Goal: Book appointment/travel/reservation

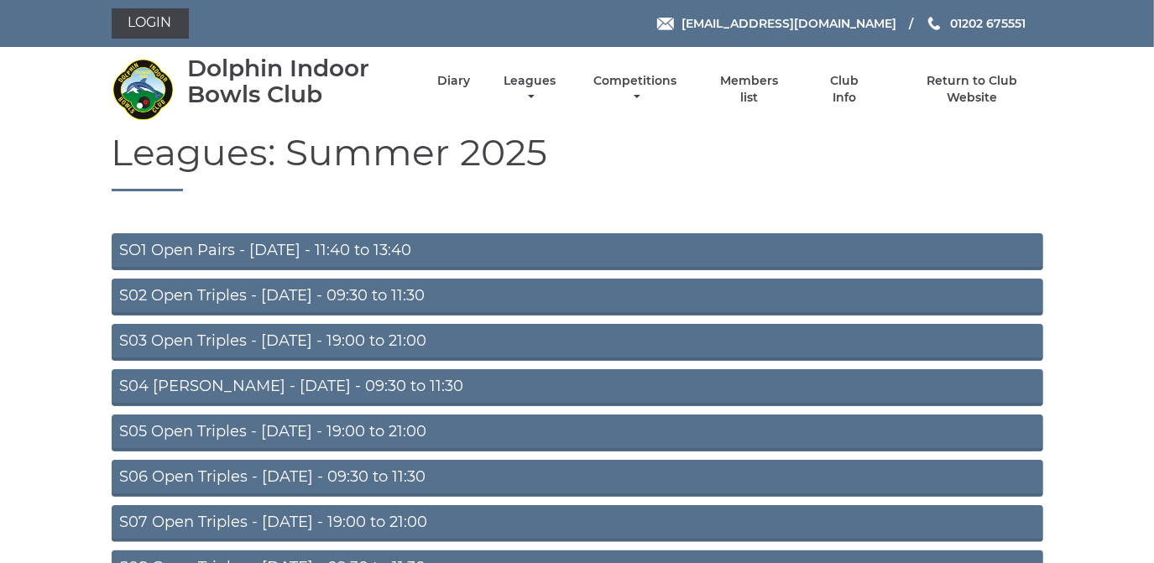
scroll to position [146, 0]
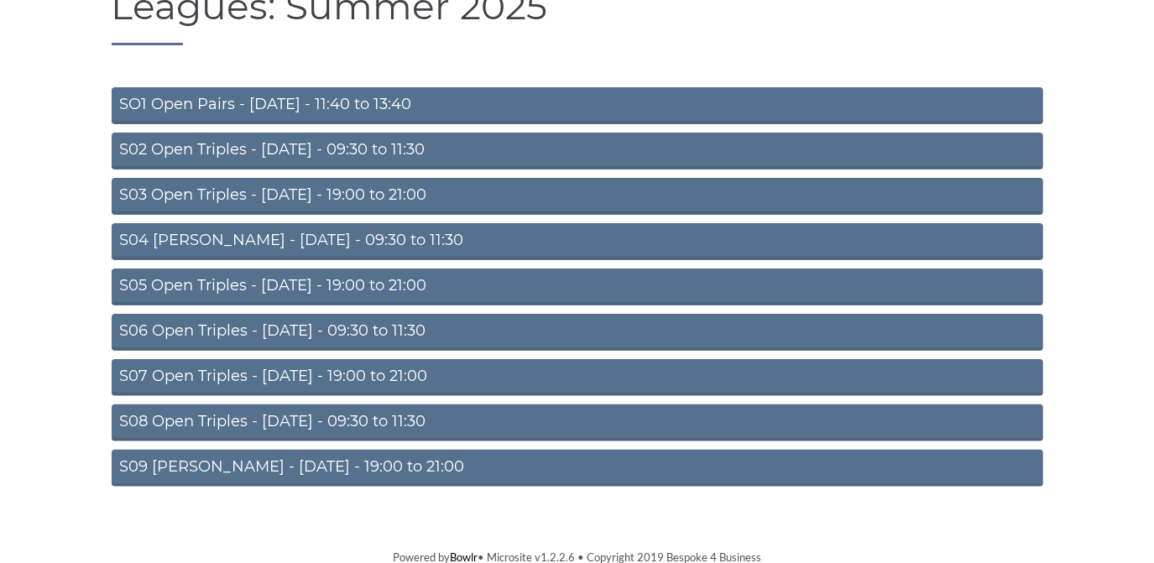
click at [330, 283] on link "S05 Open Triples - Wednesday - 19:00 to 21:00" at bounding box center [578, 287] width 932 height 37
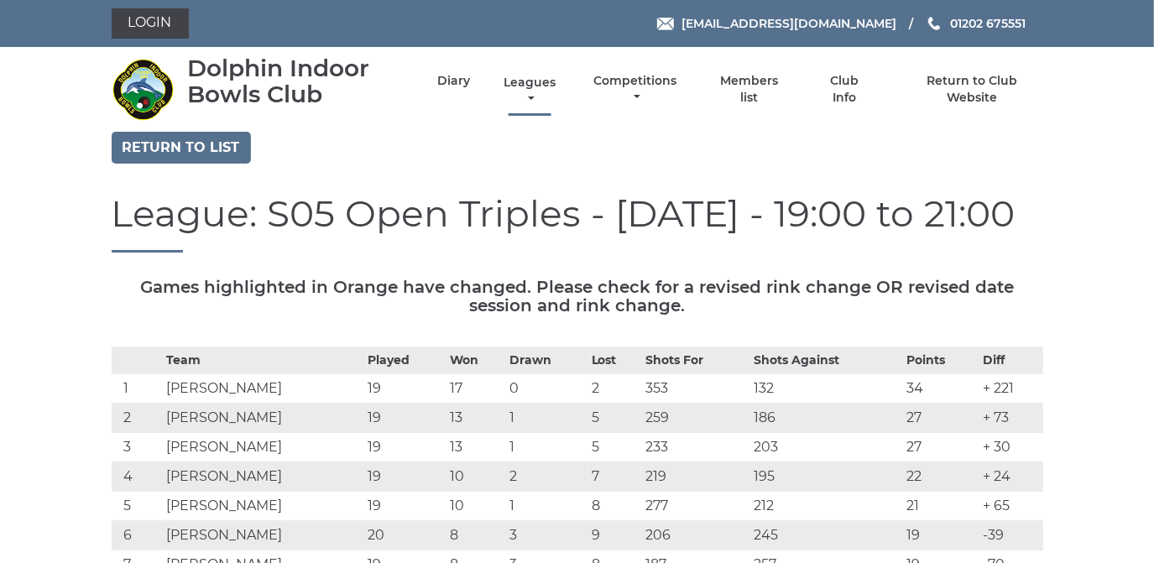
click at [528, 81] on link "Leagues" at bounding box center [529, 91] width 60 height 33
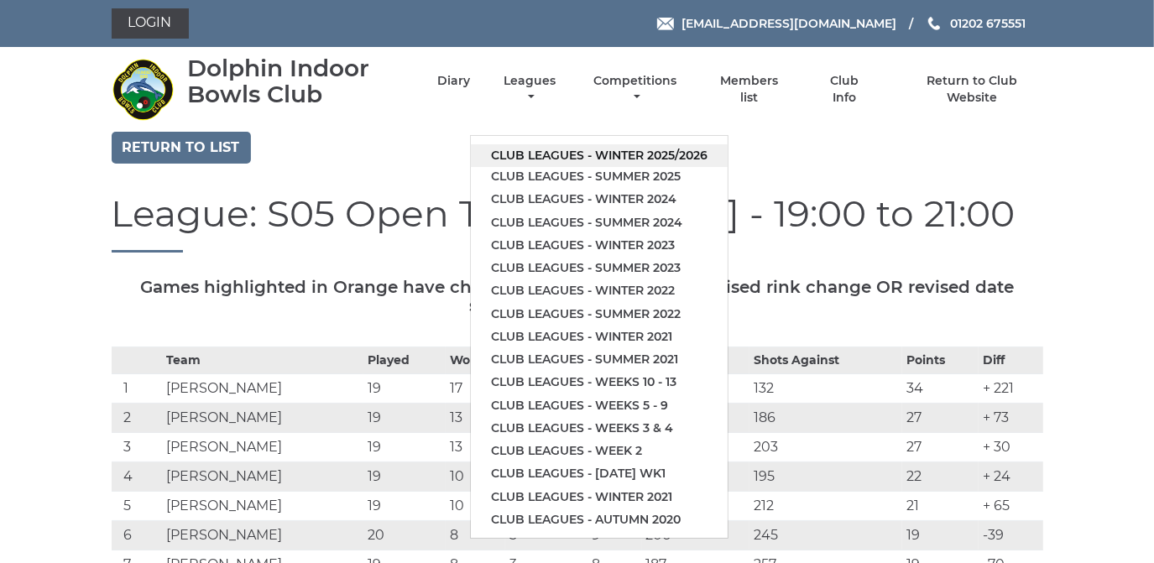
click at [548, 155] on link "Club leagues - Winter 2025/2026" at bounding box center [599, 155] width 257 height 23
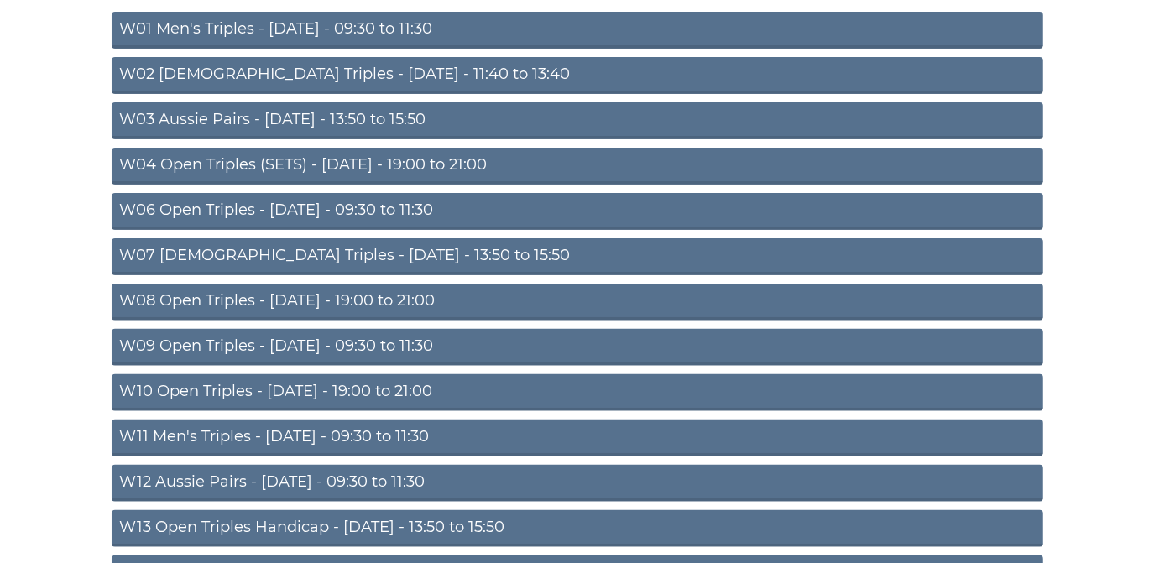
scroll to position [228, 0]
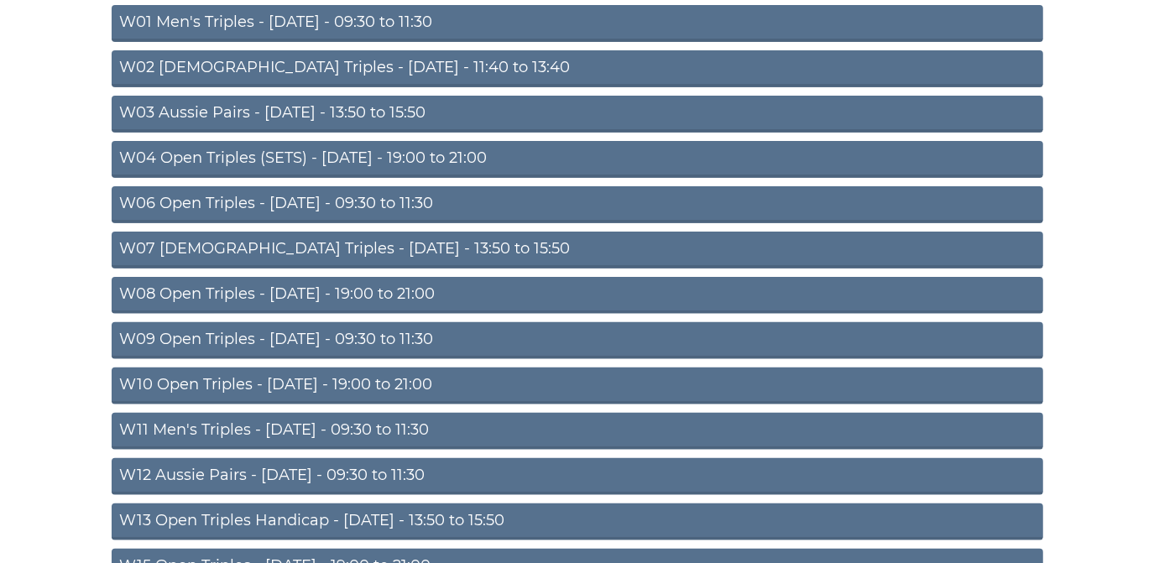
click at [371, 285] on link "W08 Open Triples - Tuesday - 19:00 to 21:00" at bounding box center [578, 295] width 932 height 37
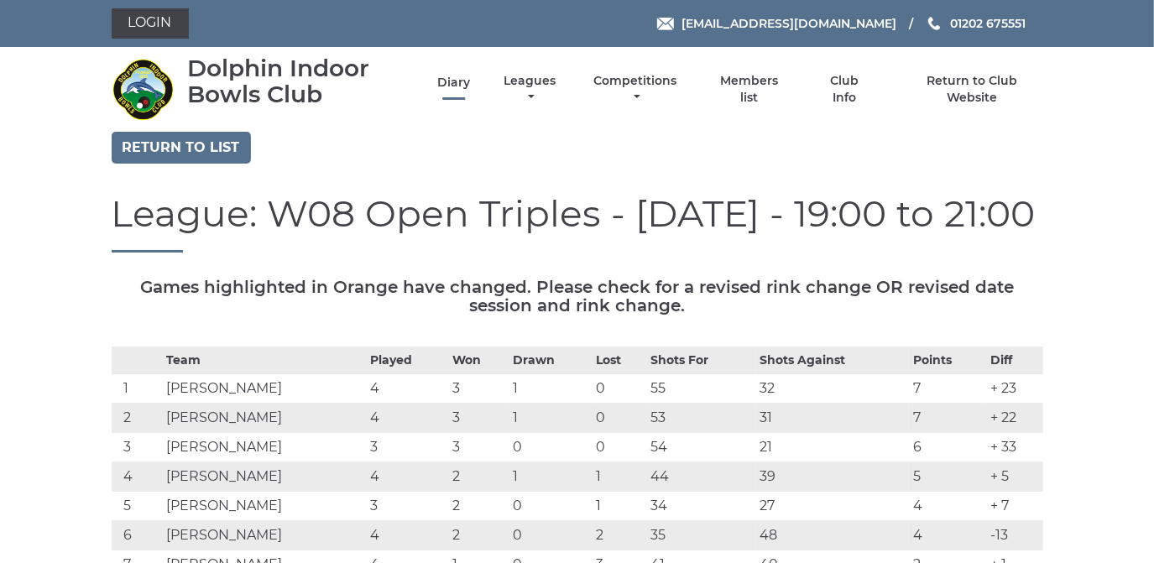
click at [458, 84] on link "Diary" at bounding box center [453, 83] width 33 height 16
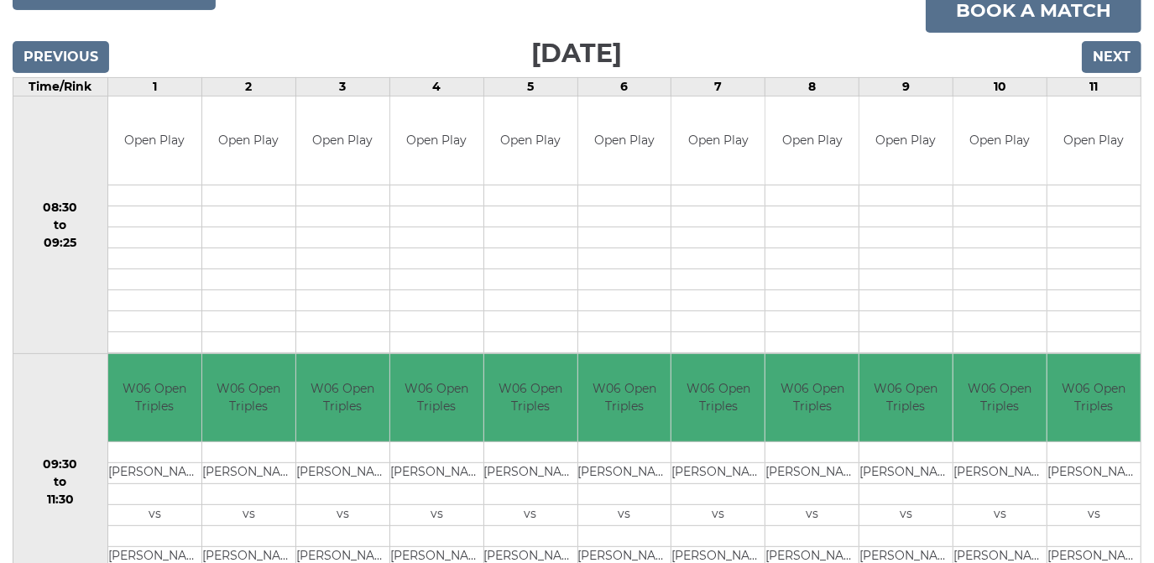
scroll to position [228, 0]
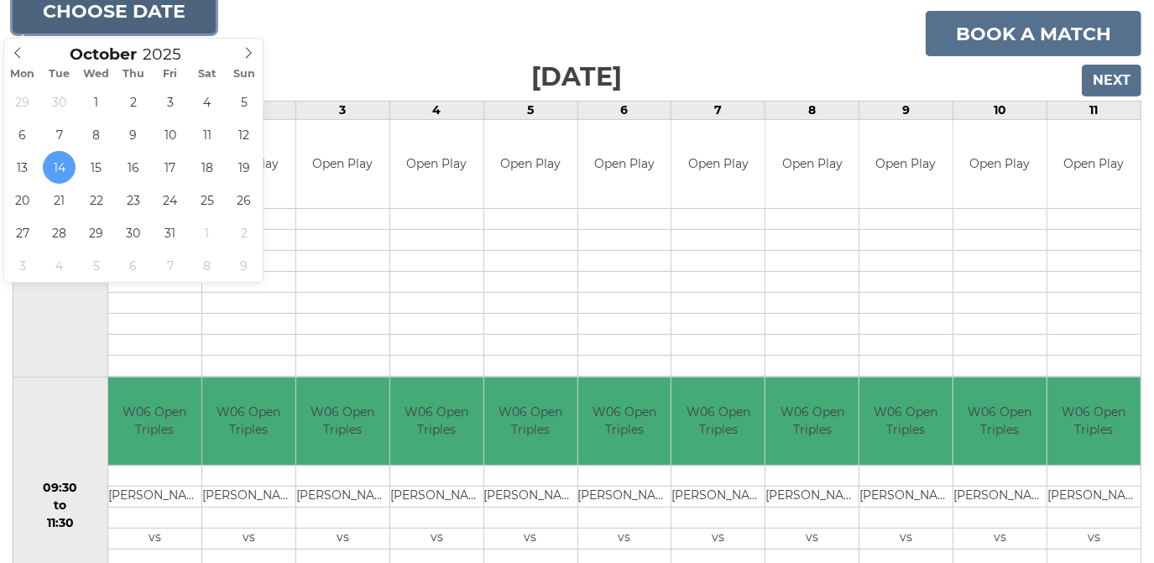
click at [81, 12] on button "Choose date" at bounding box center [114, 10] width 203 height 45
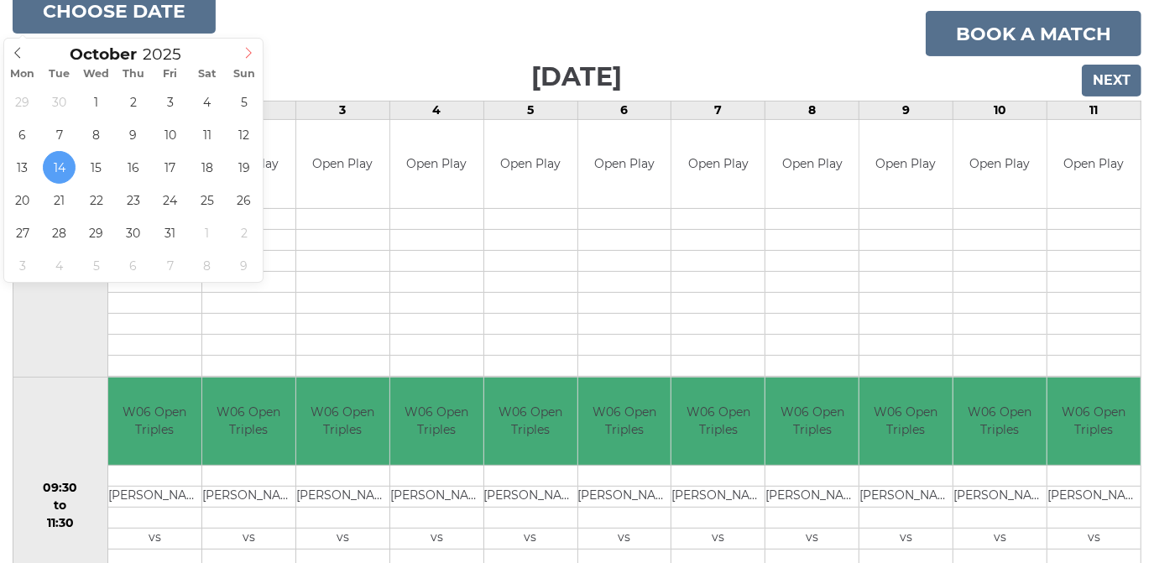
click at [253, 52] on icon at bounding box center [249, 53] width 12 height 12
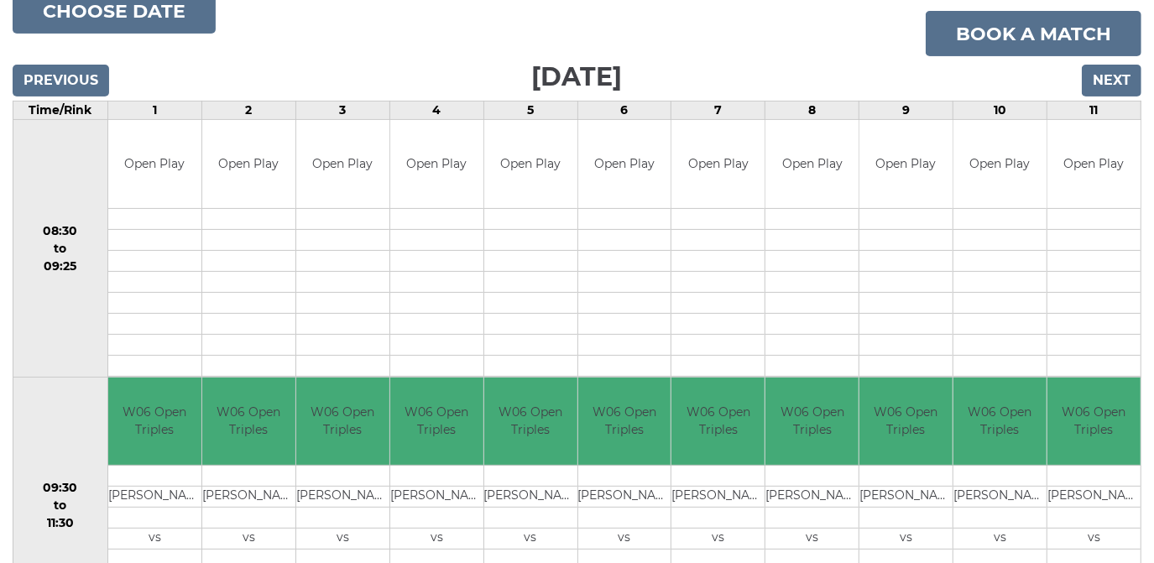
click at [345, 57] on div "Previous Next" at bounding box center [577, 68] width 1129 height 25
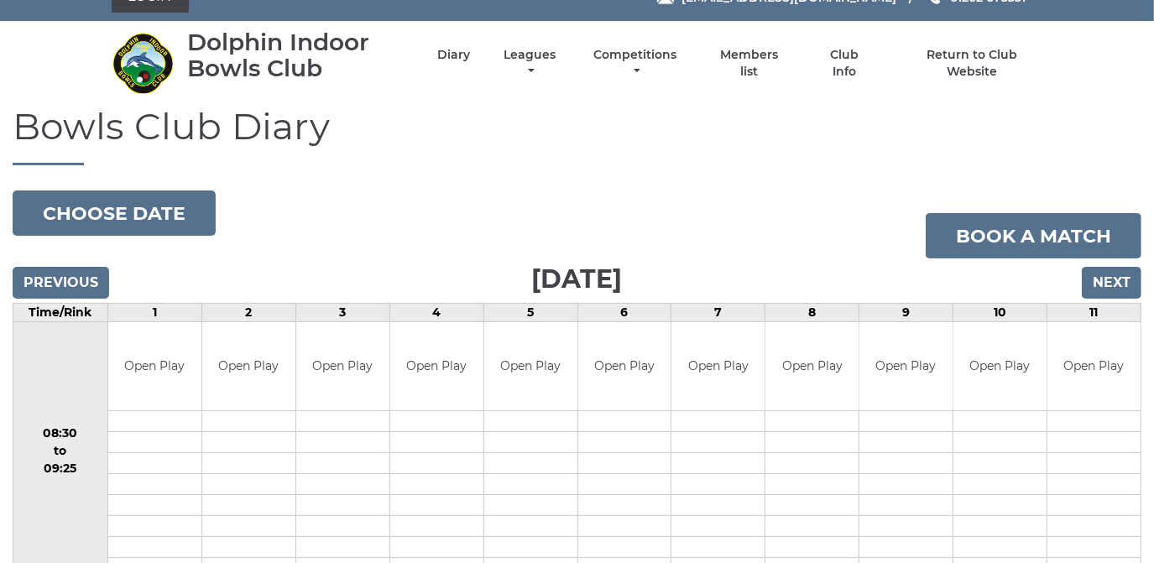
scroll to position [0, 0]
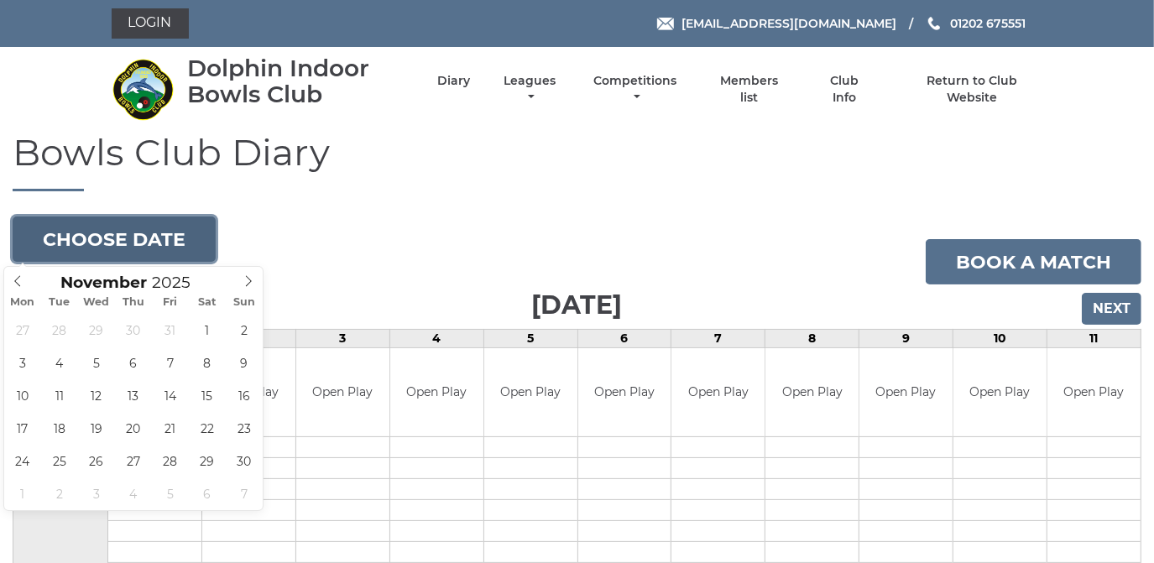
click at [194, 236] on button "Choose date" at bounding box center [114, 239] width 203 height 45
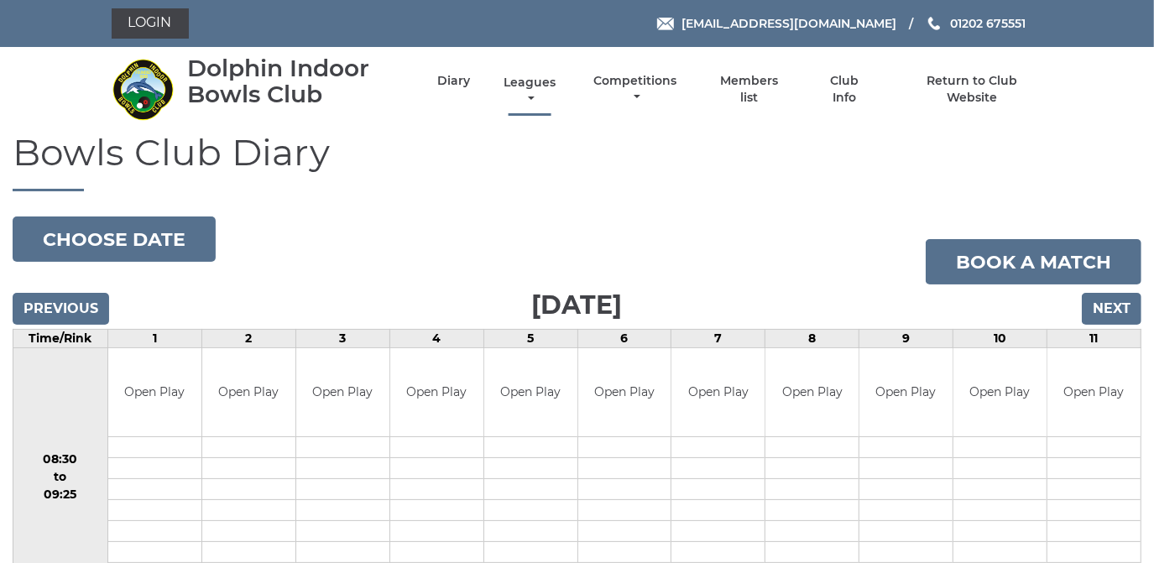
click at [529, 84] on link "Leagues" at bounding box center [529, 91] width 60 height 33
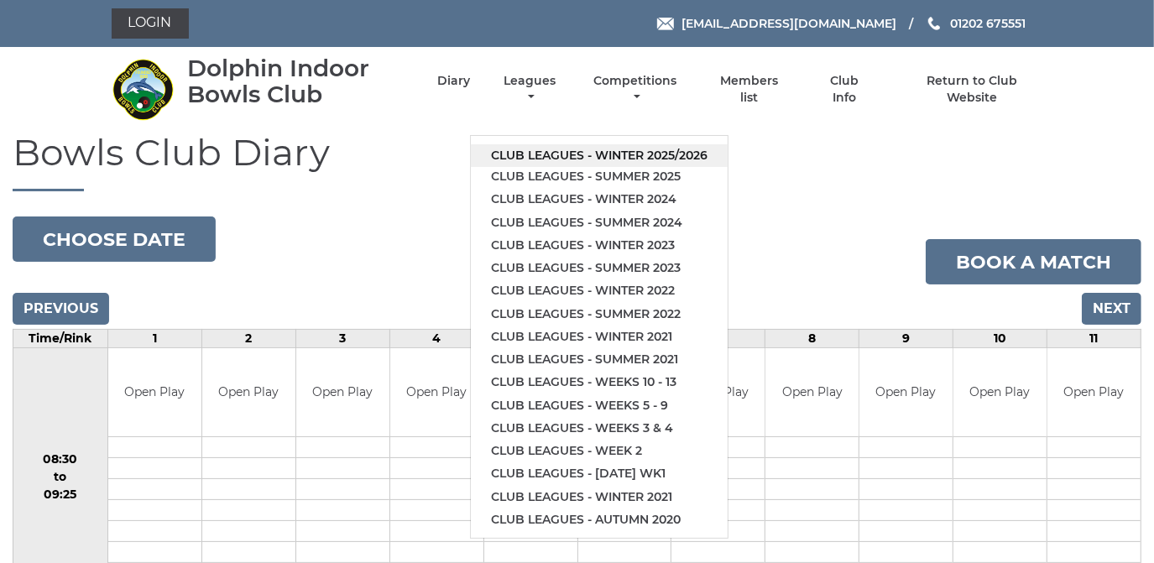
click at [546, 152] on link "Club leagues - Winter 2025/2026" at bounding box center [599, 155] width 257 height 23
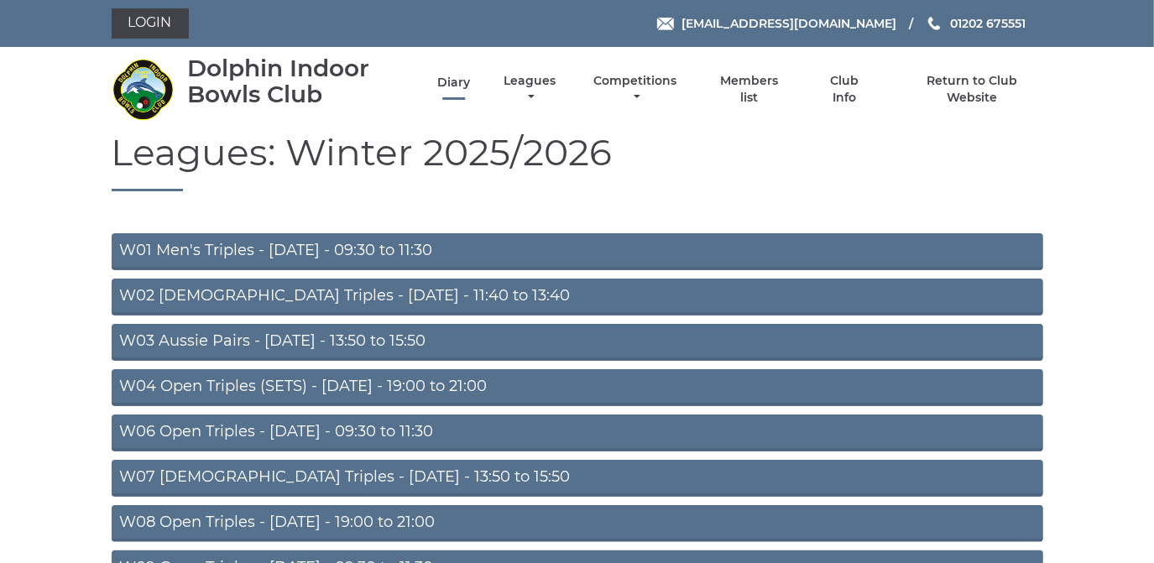
click at [447, 81] on link "Diary" at bounding box center [453, 83] width 33 height 16
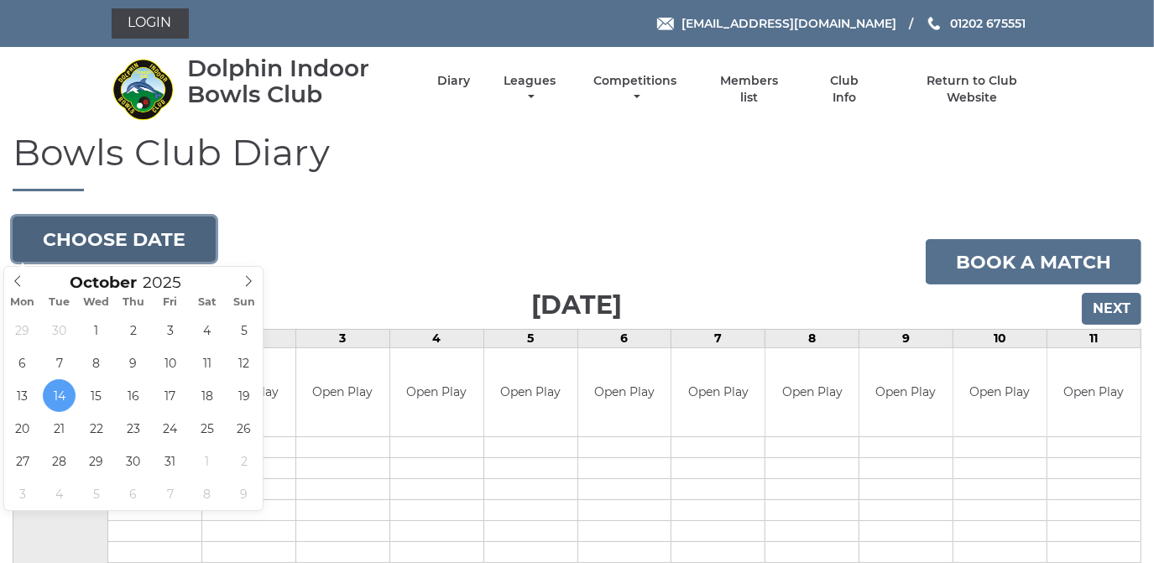
click at [159, 235] on button "Choose date" at bounding box center [114, 239] width 203 height 45
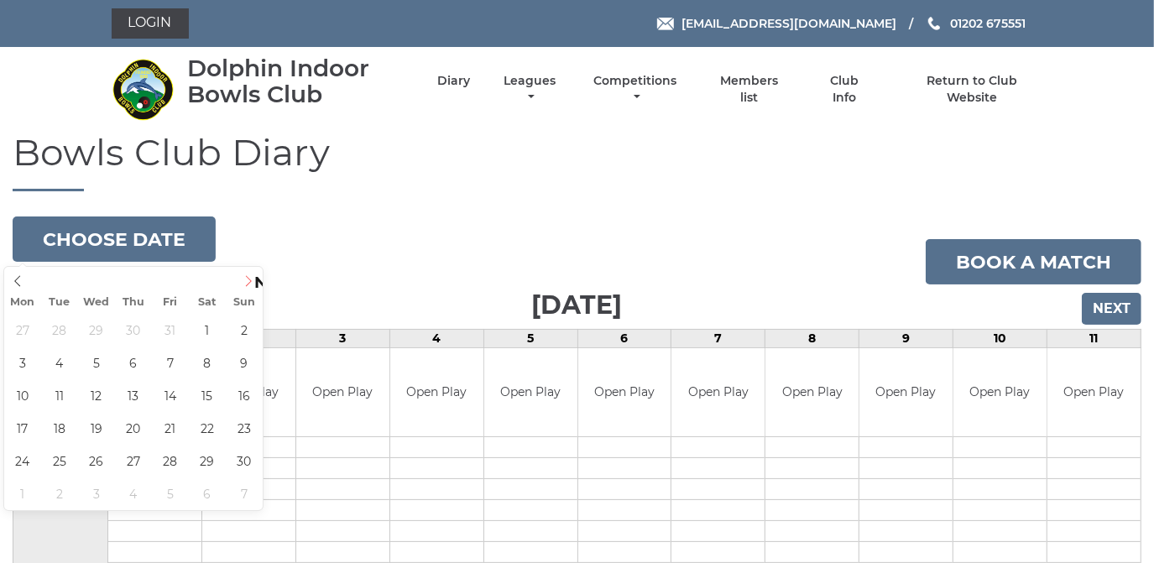
click at [253, 281] on icon at bounding box center [249, 281] width 12 height 12
type input "2025-11-10"
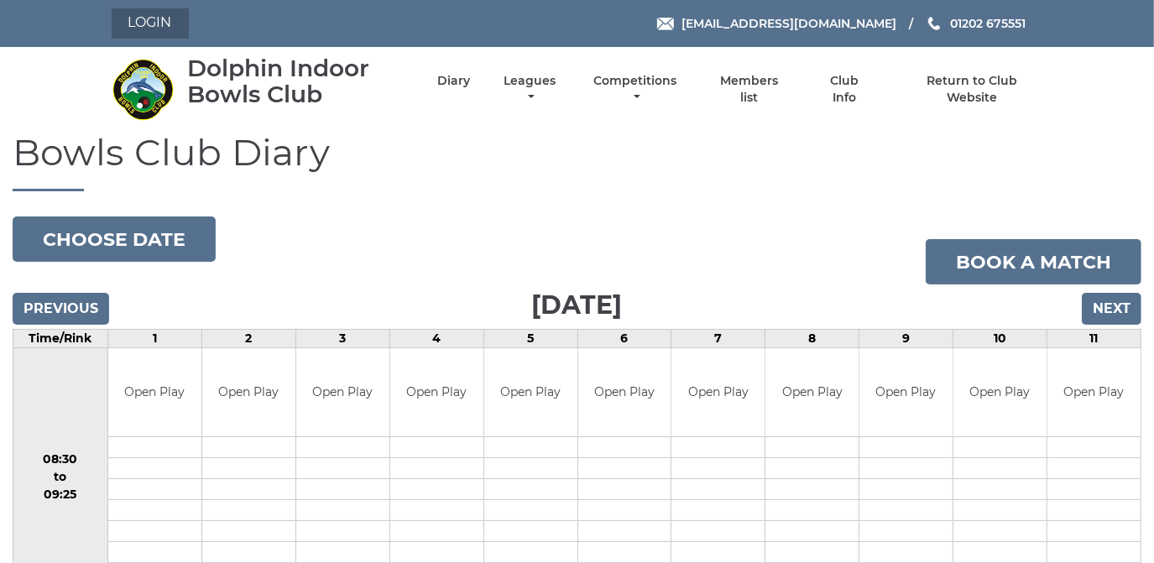
click at [149, 15] on link "Login" at bounding box center [150, 23] width 77 height 30
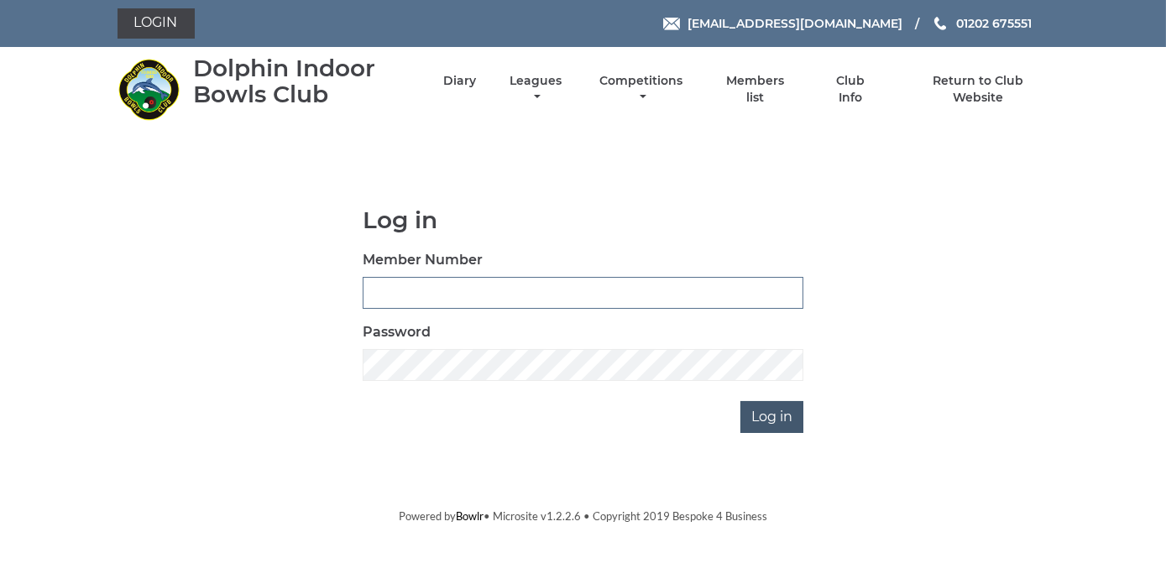
type input "2368"
click at [779, 413] on input "Log in" at bounding box center [771, 417] width 63 height 32
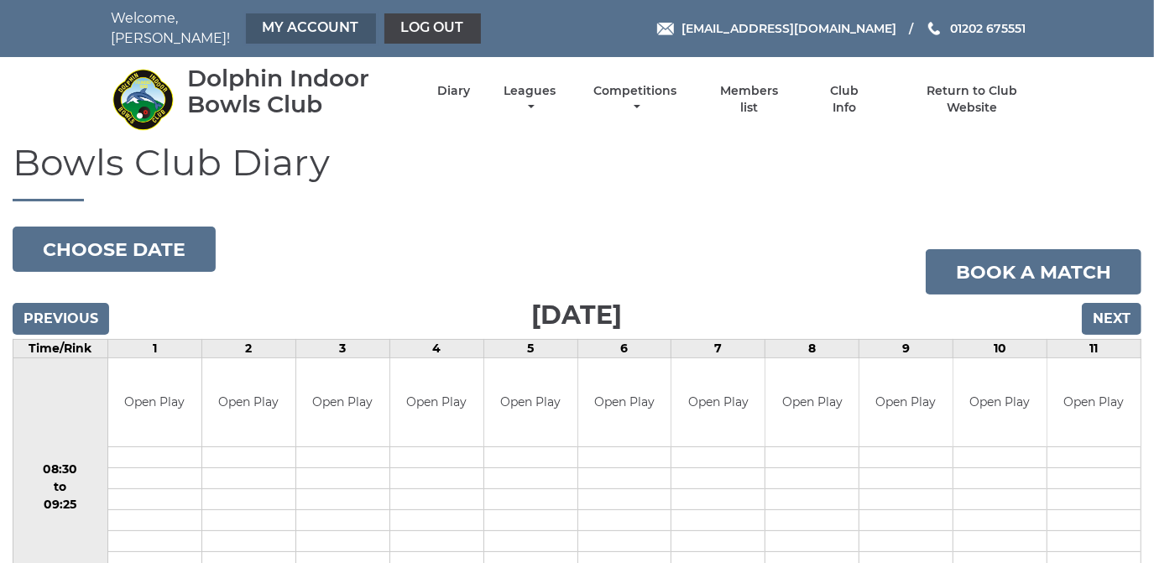
click at [309, 18] on link "My Account" at bounding box center [311, 28] width 130 height 30
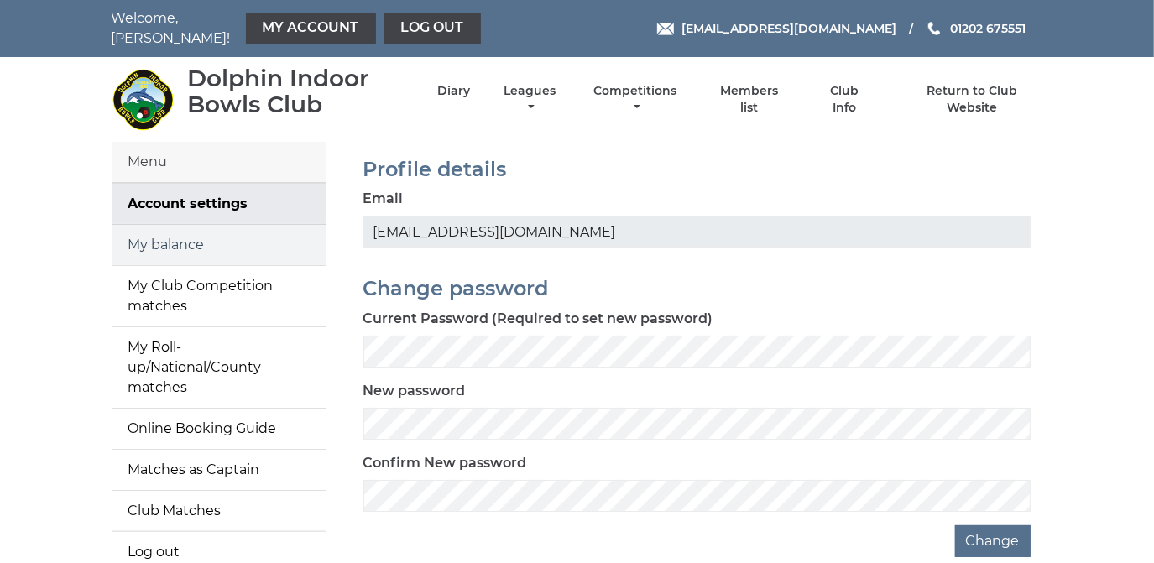
click at [167, 233] on link "My balance" at bounding box center [219, 245] width 214 height 40
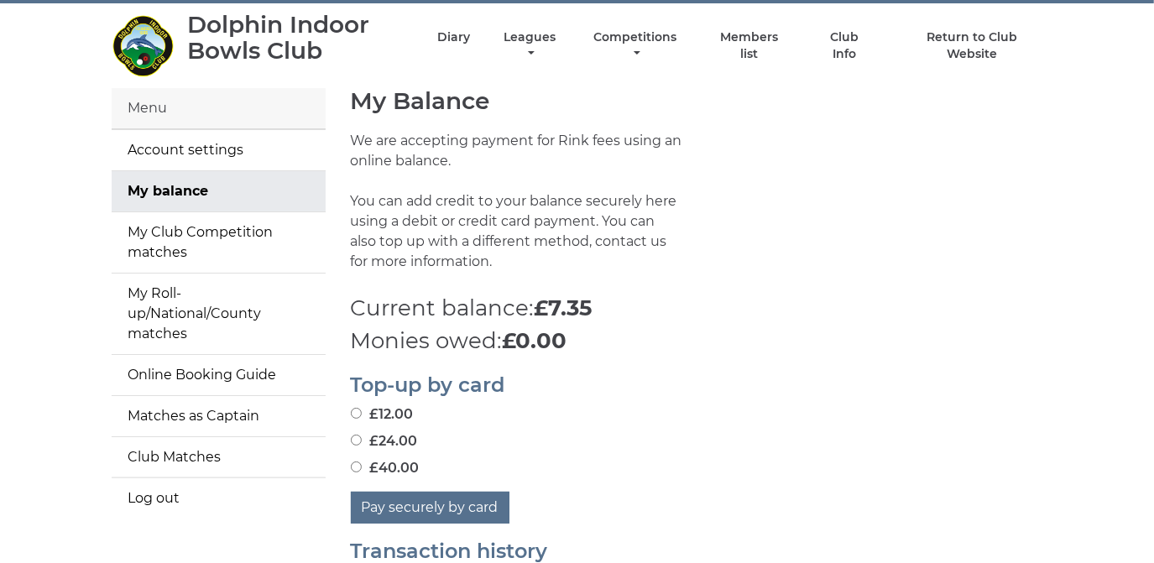
scroll to position [76, 0]
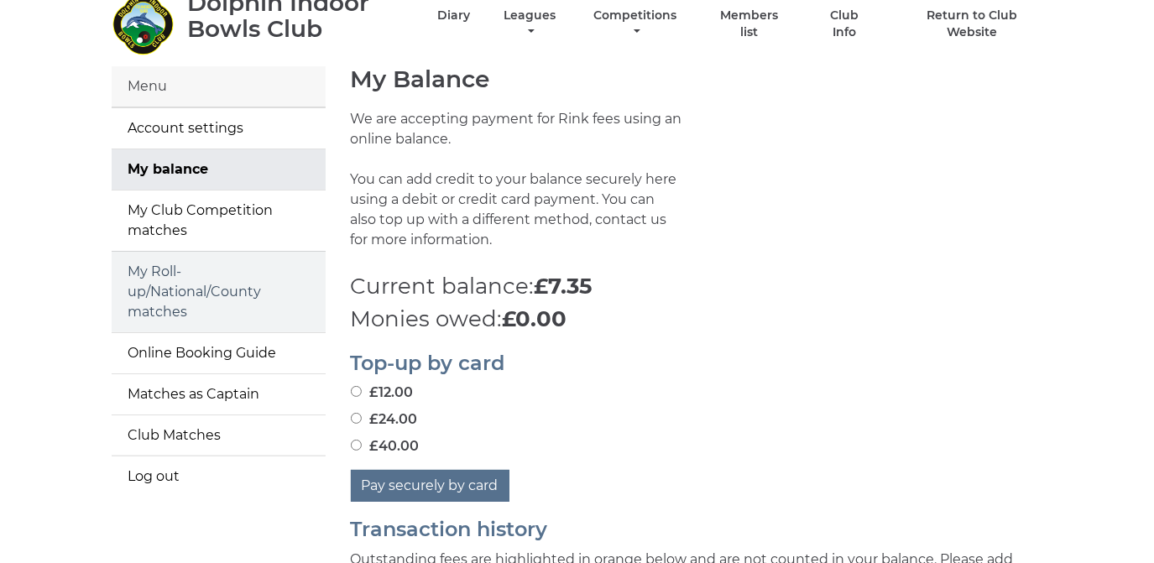
click at [185, 277] on link "My Roll-up/National/County matches" at bounding box center [219, 292] width 214 height 81
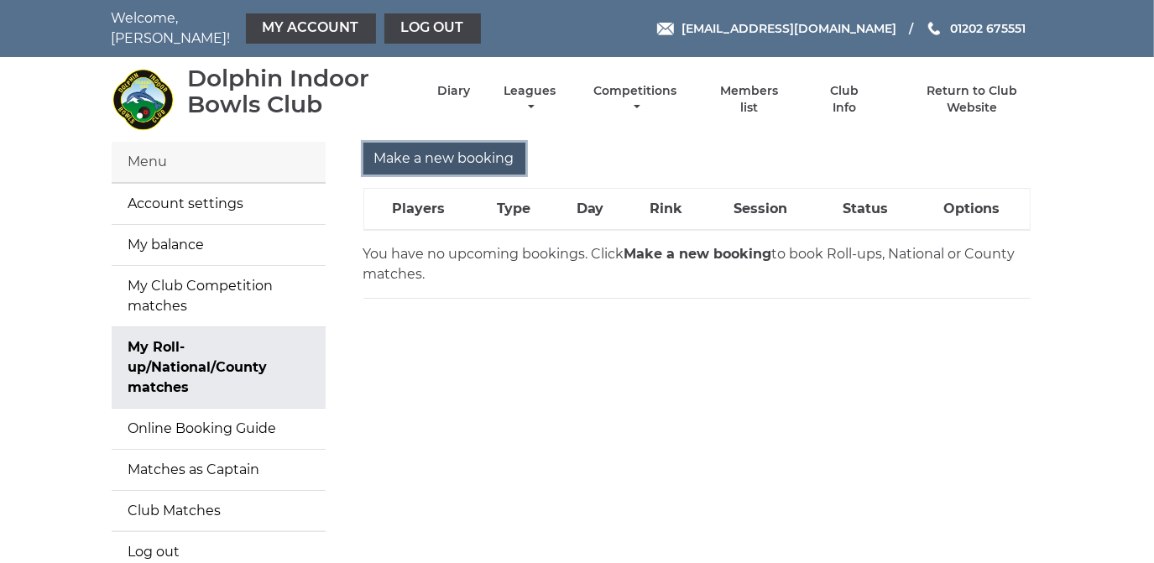
click at [465, 143] on input "Make a new booking" at bounding box center [444, 159] width 162 height 32
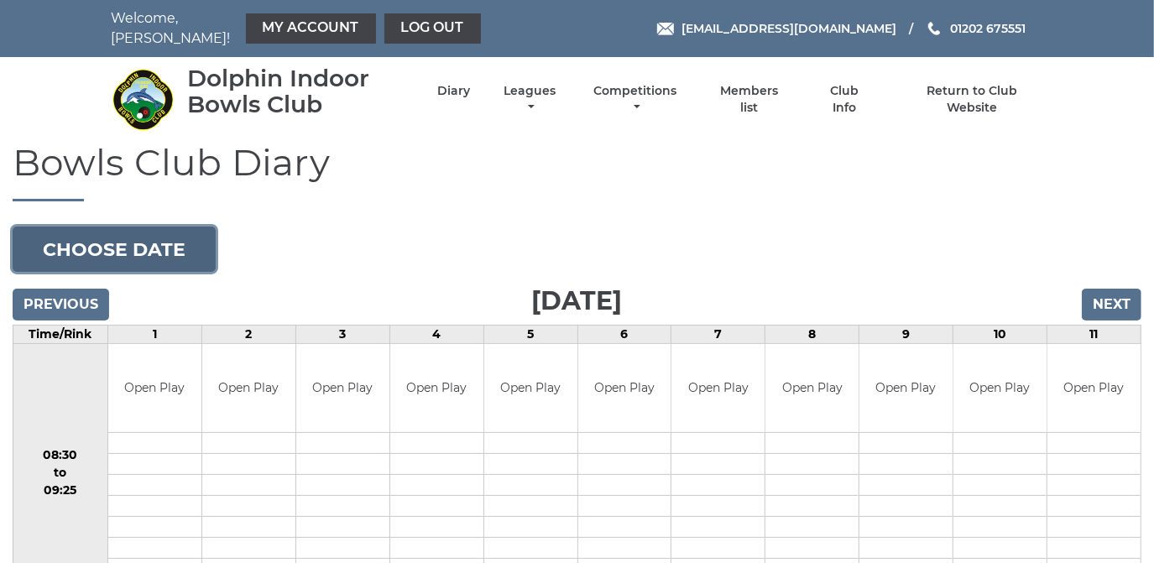
click at [181, 233] on button "Choose date" at bounding box center [114, 249] width 203 height 45
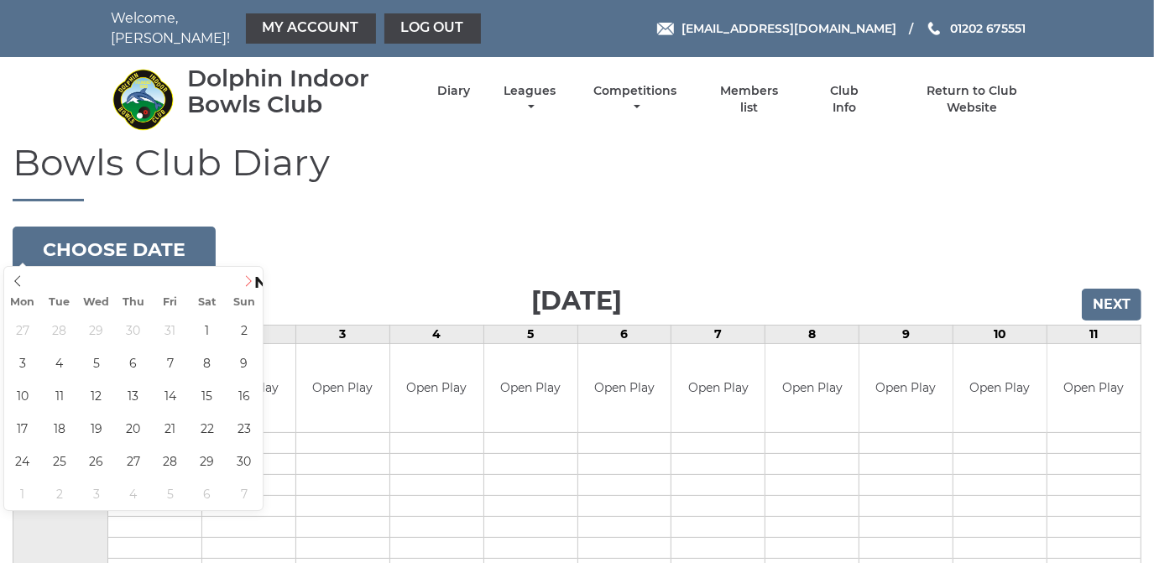
click at [252, 284] on icon at bounding box center [249, 281] width 12 height 12
type input "[DATE]"
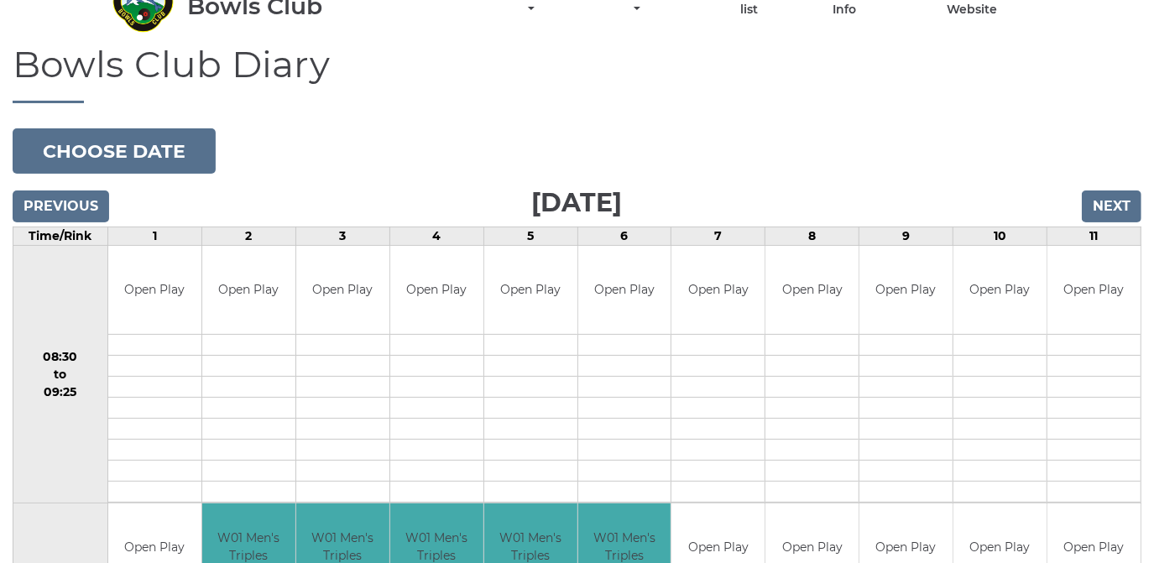
scroll to position [76, 0]
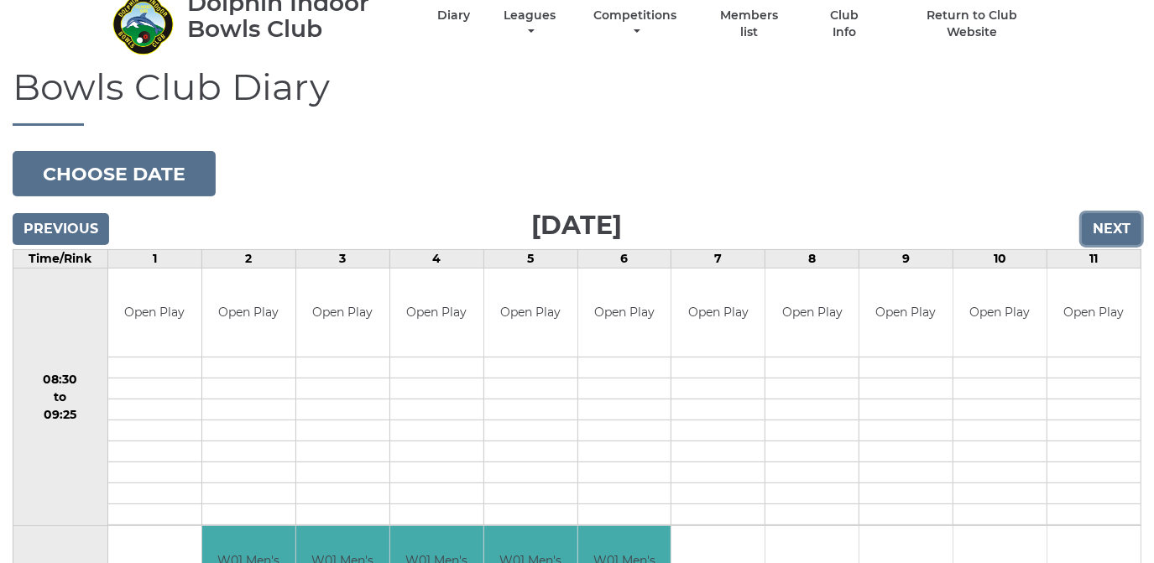
click at [1116, 219] on input "Next" at bounding box center [1112, 229] width 60 height 32
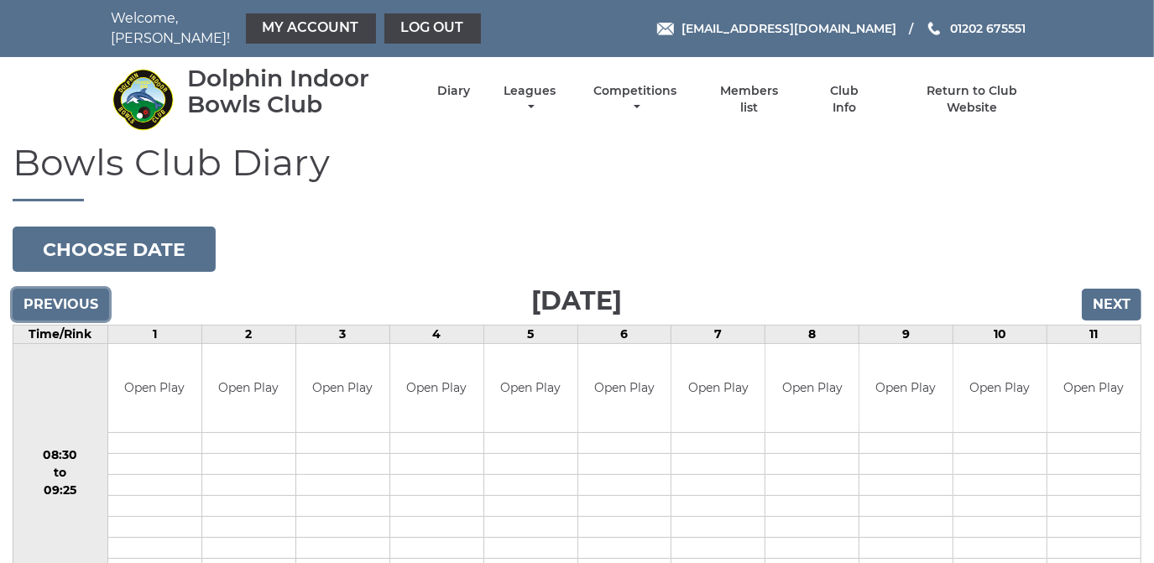
click at [71, 290] on input "Previous" at bounding box center [61, 305] width 97 height 32
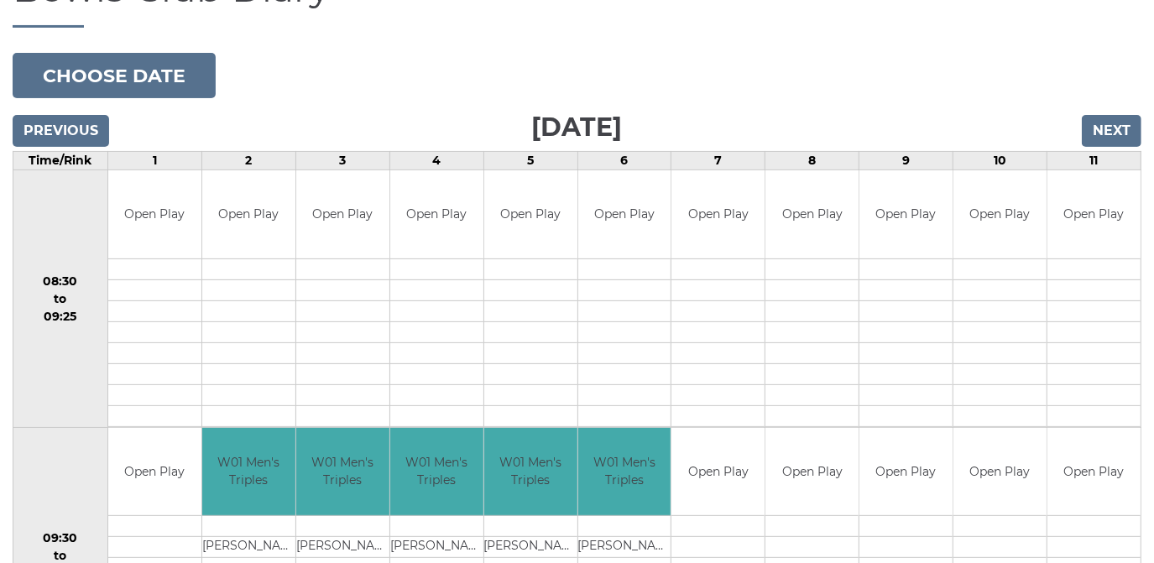
scroll to position [76, 0]
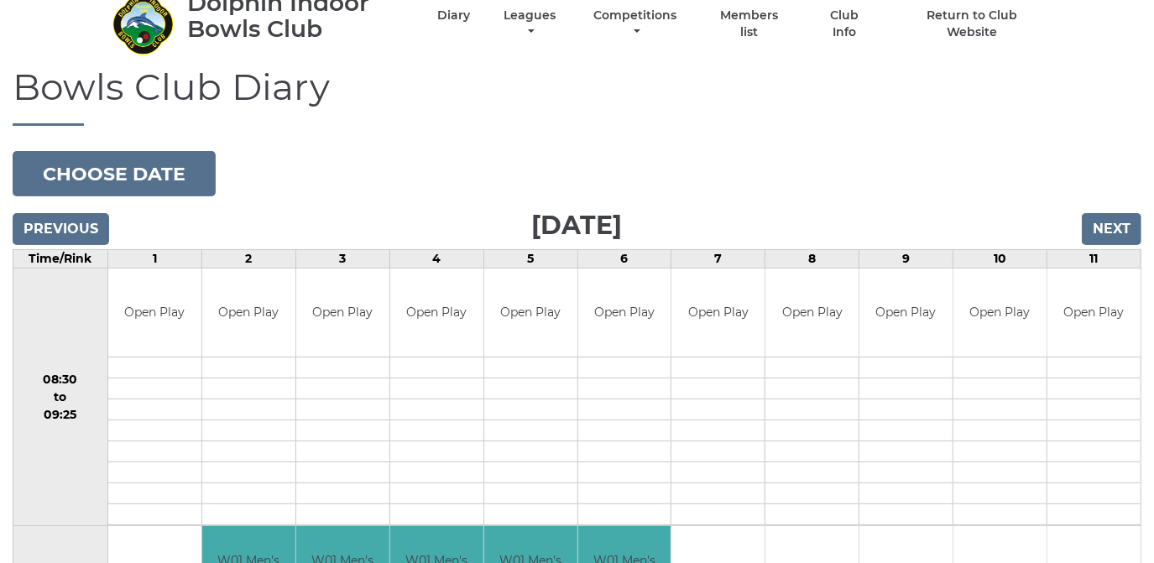
click at [1104, 358] on td at bounding box center [1094, 367] width 93 height 21
click at [1094, 250] on td "11" at bounding box center [1095, 259] width 94 height 18
drag, startPoint x: 1097, startPoint y: 311, endPoint x: 1092, endPoint y: 321, distance: 11.3
click at [1093, 321] on td "Open Play" at bounding box center [1094, 313] width 93 height 88
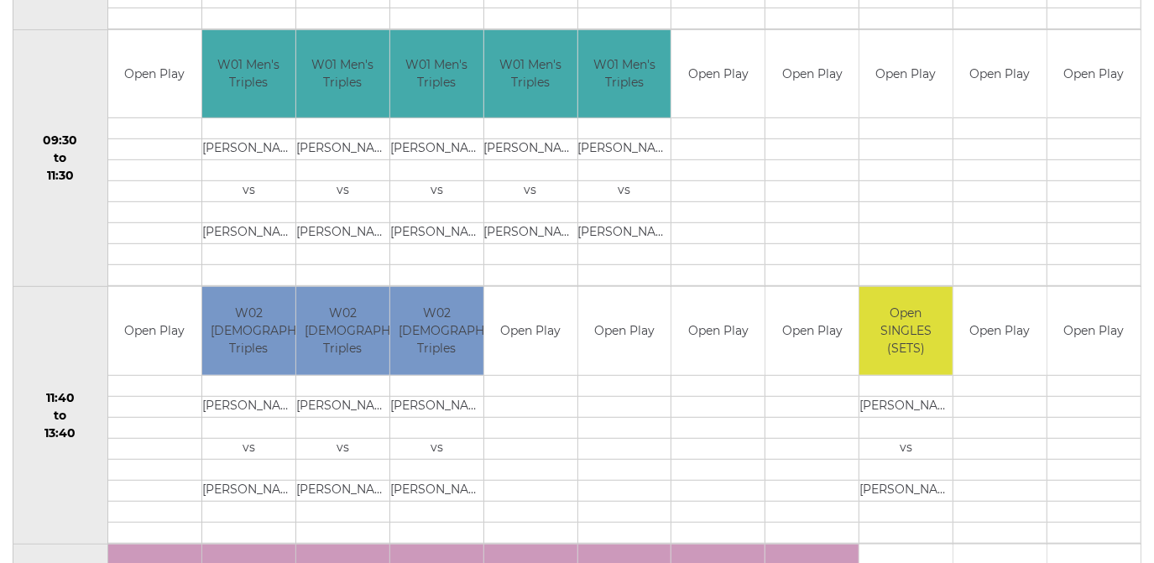
scroll to position [610, 0]
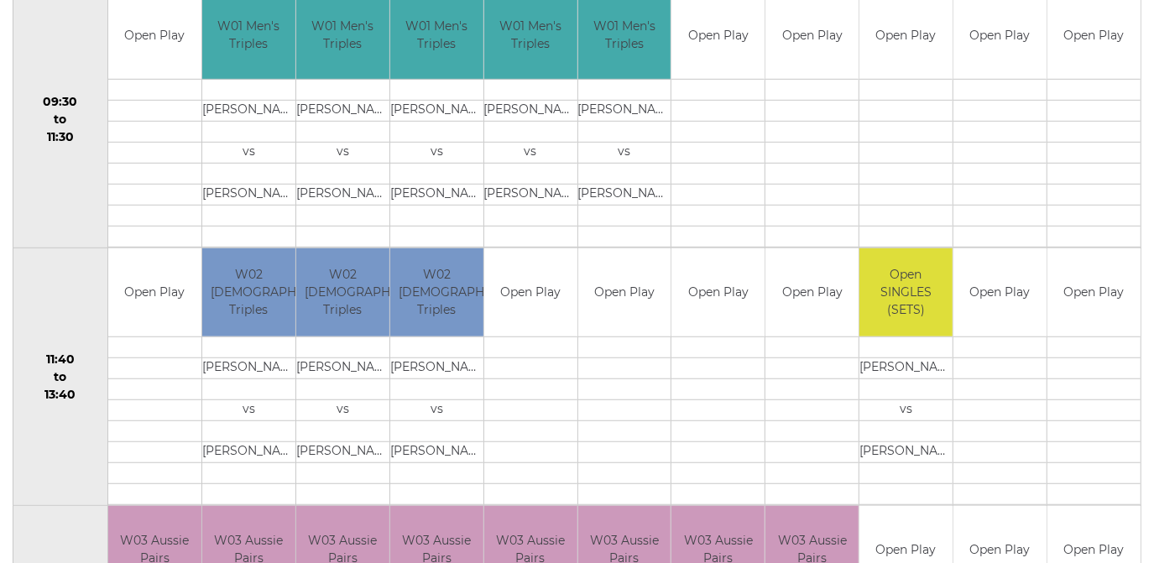
click at [1088, 340] on td at bounding box center [1094, 347] width 93 height 21
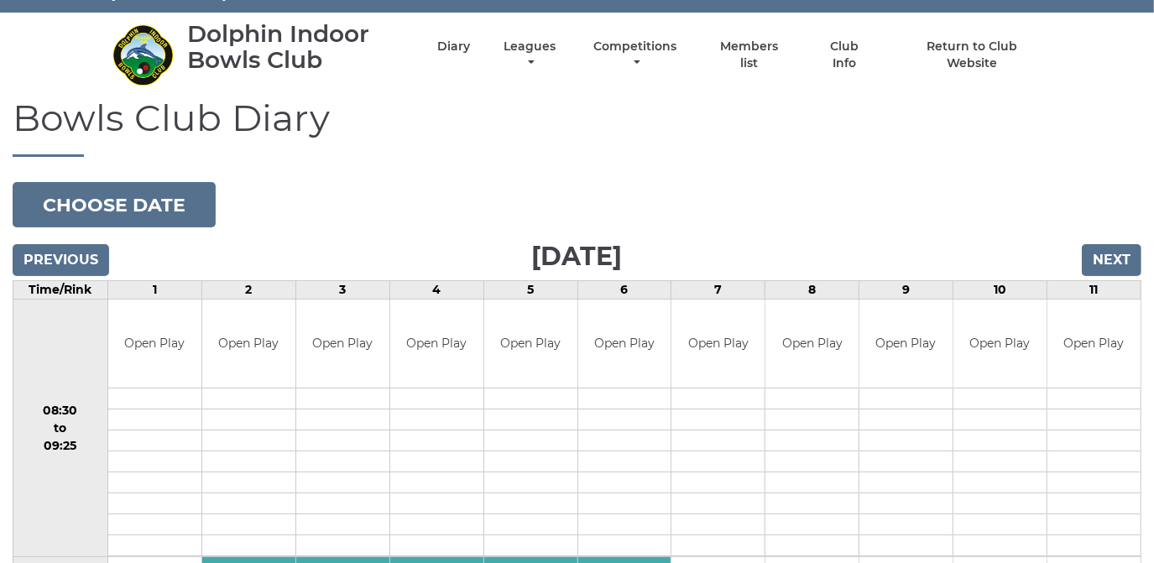
scroll to position [0, 0]
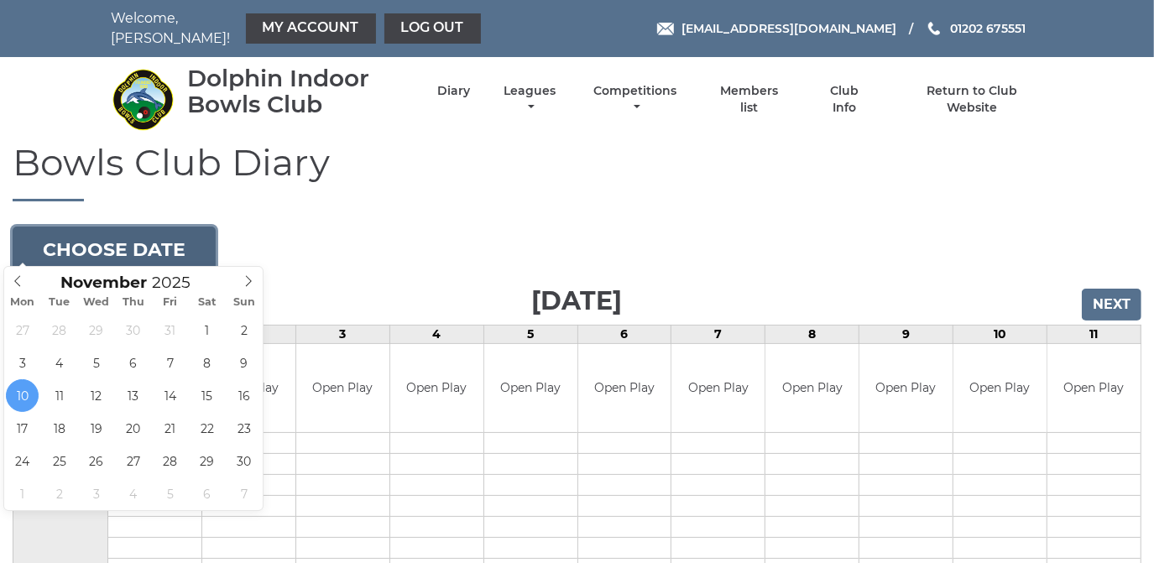
click at [139, 242] on button "Choose date" at bounding box center [114, 249] width 203 height 45
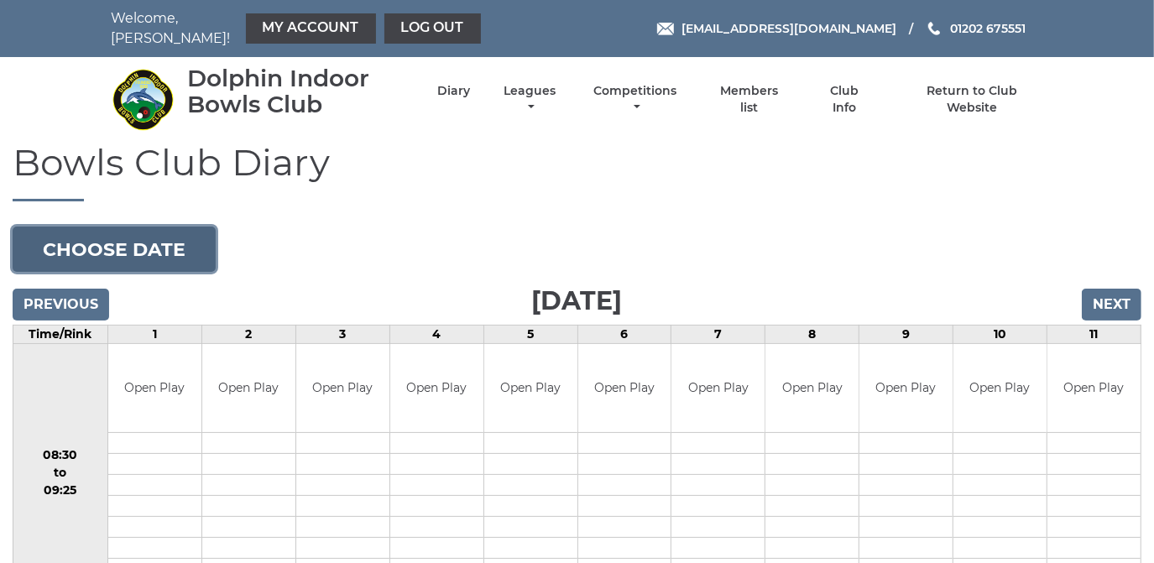
click at [139, 242] on button "Choose date" at bounding box center [114, 249] width 203 height 45
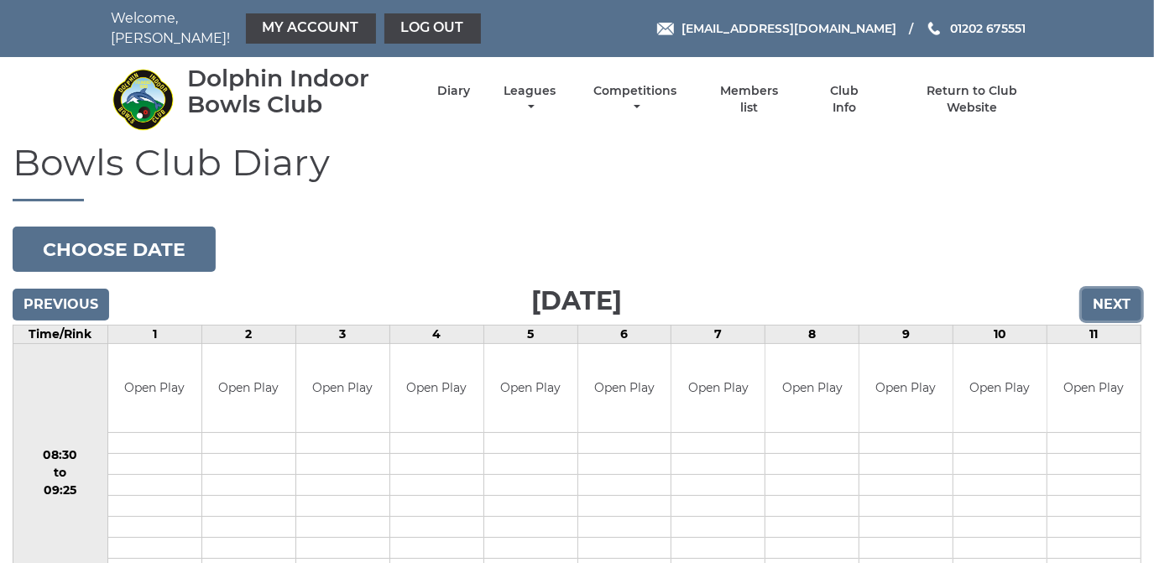
click at [1111, 290] on input "Next" at bounding box center [1112, 305] width 60 height 32
click at [66, 289] on input "Previous" at bounding box center [61, 305] width 97 height 32
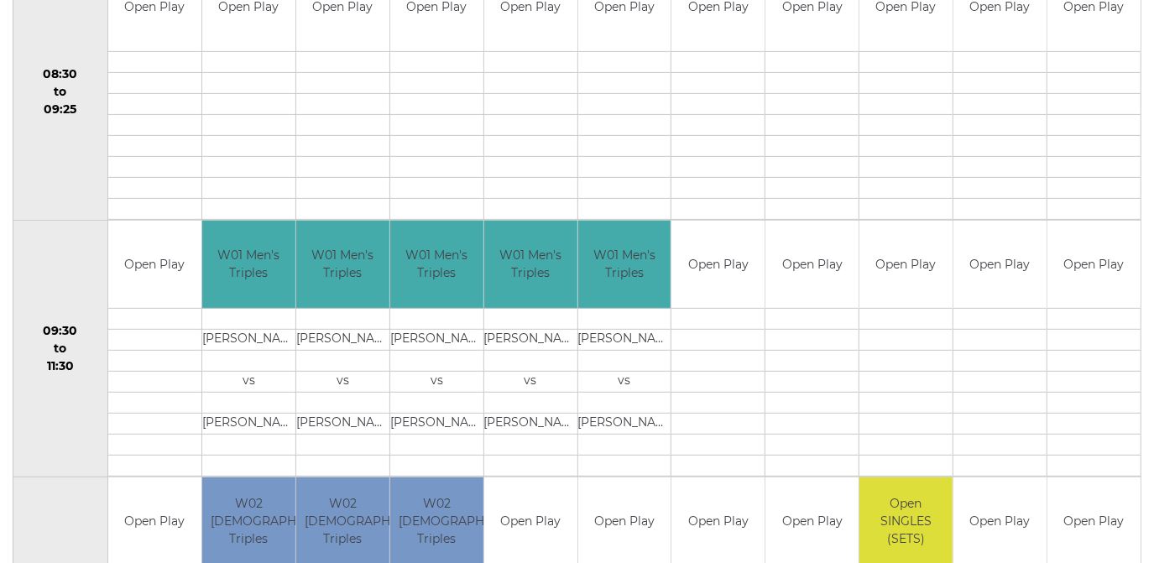
scroll to position [457, 0]
